Goal: Check status: Check status

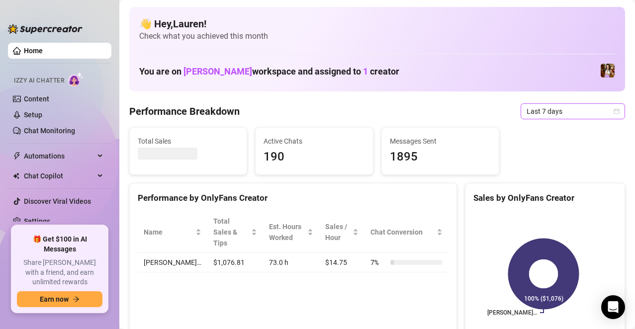
click at [613, 108] on icon "calendar" at bounding box center [616, 111] width 6 height 6
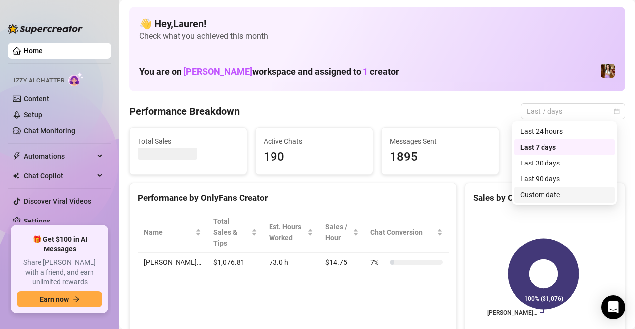
click at [555, 195] on div "Custom date" at bounding box center [564, 194] width 88 height 11
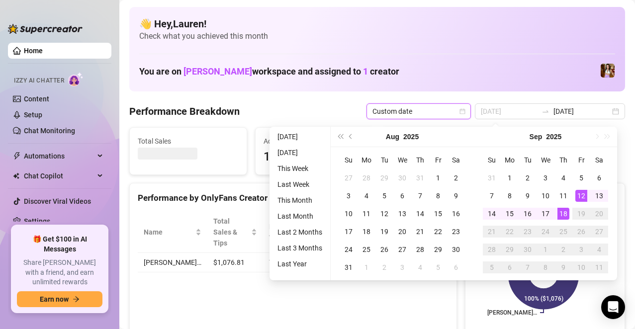
type input "[DATE]"
click at [583, 196] on div "12" at bounding box center [581, 196] width 12 height 12
click at [565, 214] on div "18" at bounding box center [563, 214] width 12 height 12
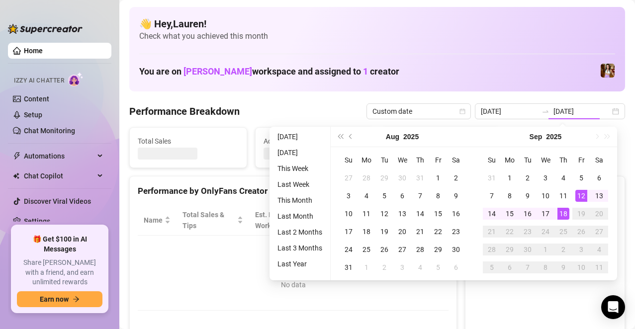
type input "[DATE]"
